Goal: Entertainment & Leisure: Consume media (video, audio)

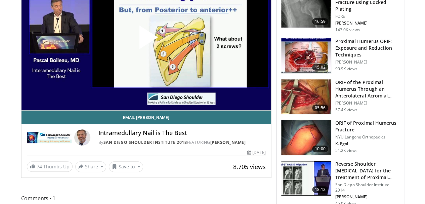
scroll to position [67, 0]
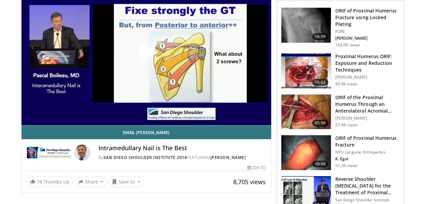
click at [146, 55] on span "Video Player" at bounding box center [146, 55] width 0 height 0
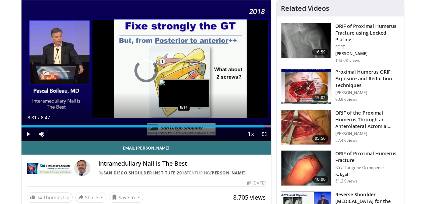
click at [167, 127] on div "5:14" at bounding box center [142, 126] width 242 height 3
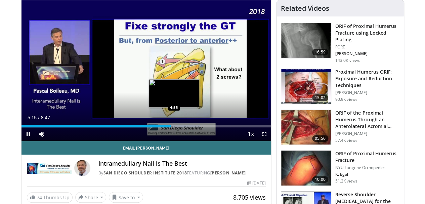
click at [157, 127] on div "5:16" at bounding box center [96, 126] width 150 height 3
click at [150, 127] on div "4:56" at bounding box center [91, 126] width 140 height 3
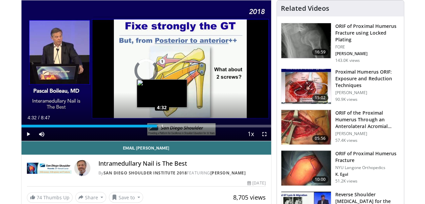
click at [145, 127] on div "Loaded : 0.00% 4:32 4:32" at bounding box center [146, 124] width 250 height 6
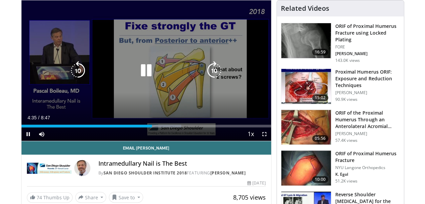
click at [141, 77] on icon "Video Player" at bounding box center [146, 70] width 19 height 19
